Goal: Transaction & Acquisition: Obtain resource

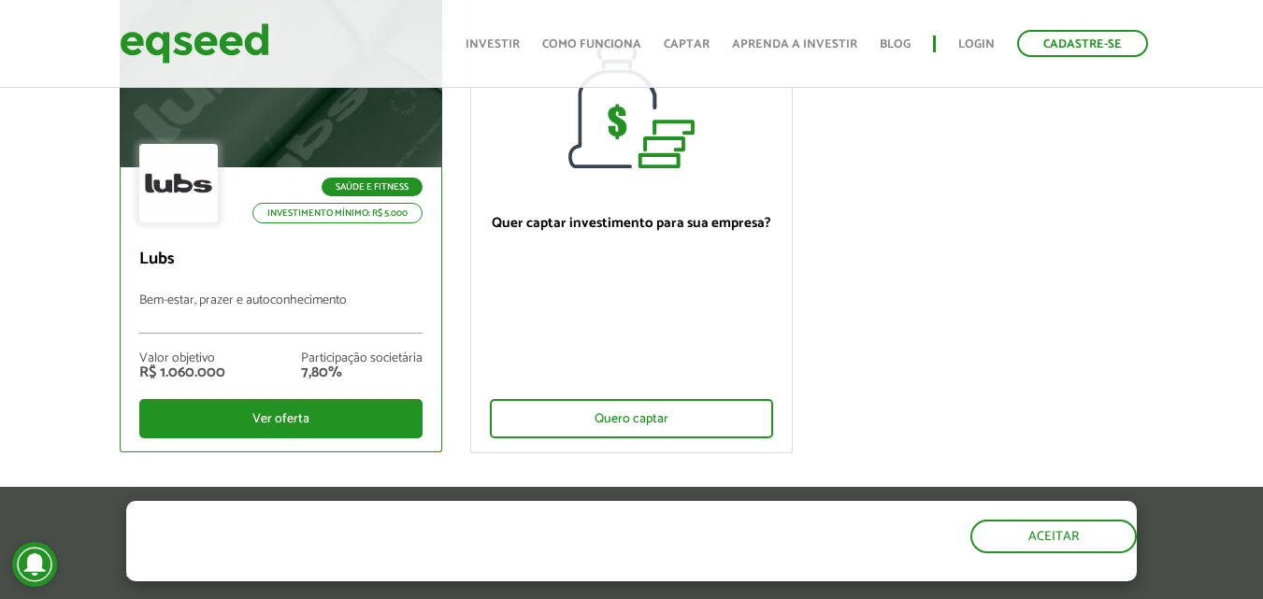
scroll to position [374, 0]
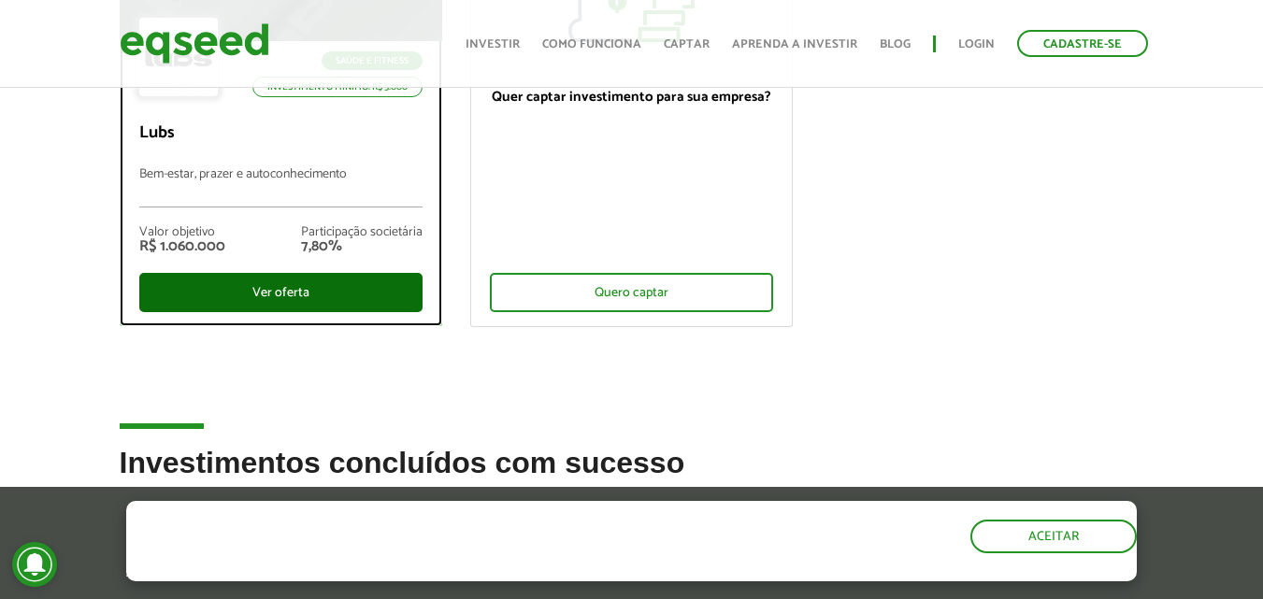
click at [284, 286] on div "Ver oferta" at bounding box center [280, 292] width 283 height 39
